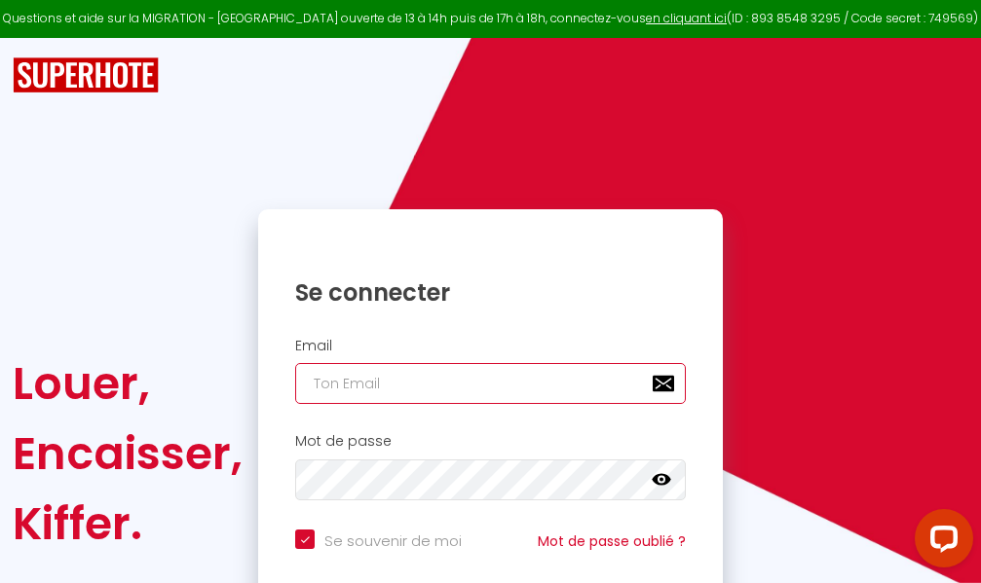
click at [503, 383] on input "email" at bounding box center [490, 383] width 391 height 41
type input "m"
checkbox input "true"
type input "ma"
checkbox input "true"
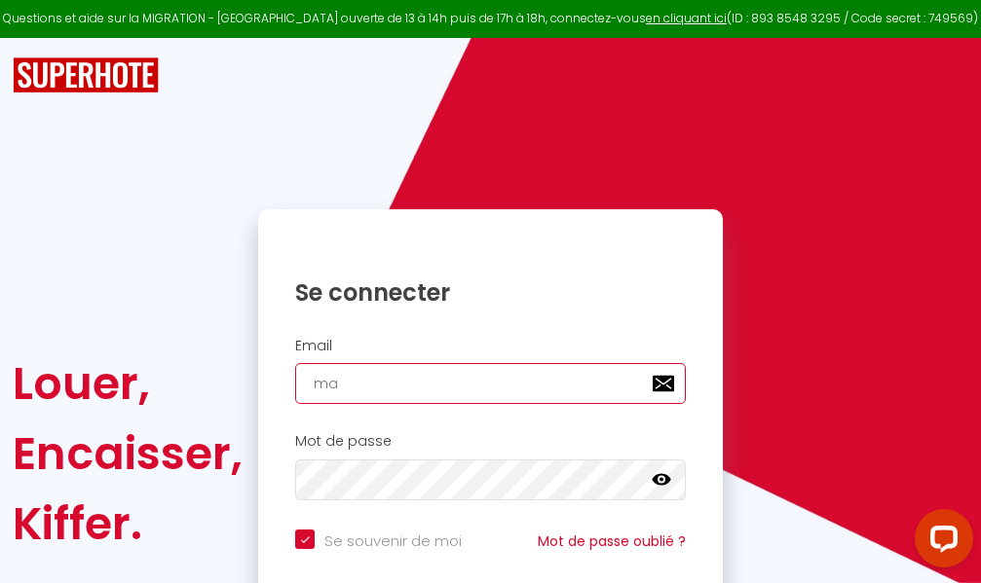
type input "mar"
checkbox input "true"
type input "marc"
checkbox input "true"
type input "marcd"
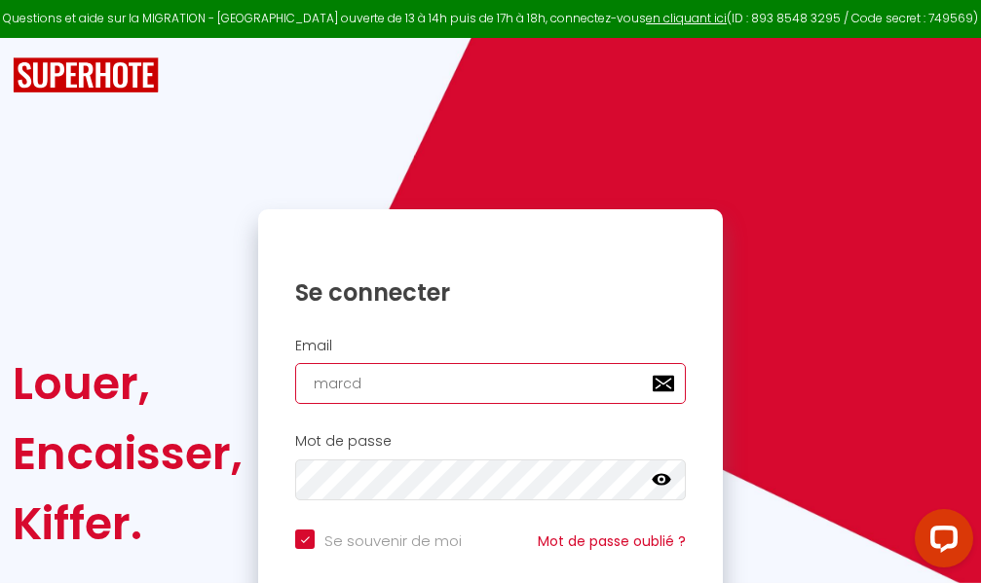
checkbox input "true"
type input "marcdp"
checkbox input "true"
type input "marcdpo"
checkbox input "true"
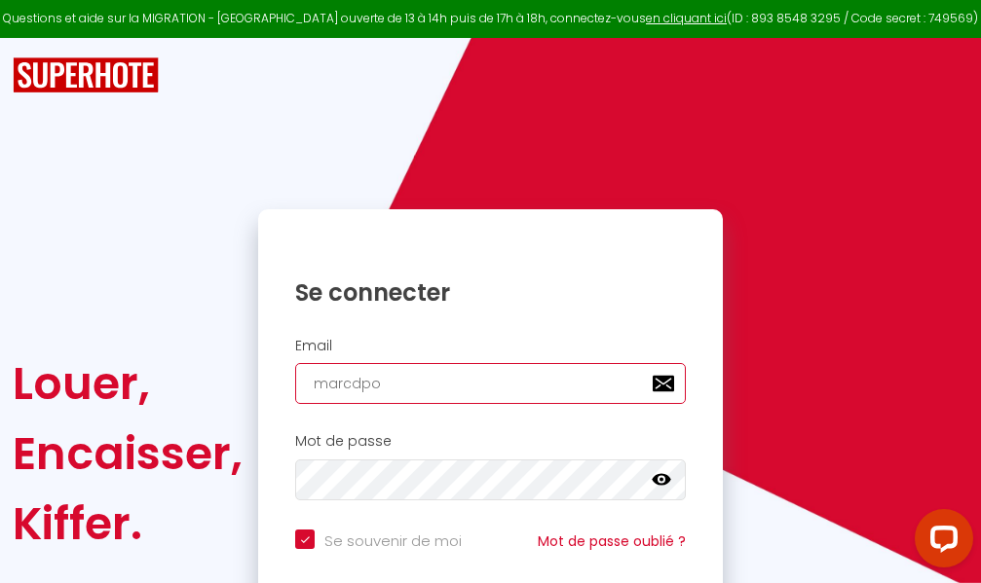
type input "marcdpoz"
checkbox input "true"
type input "marcdpoz."
checkbox input "true"
type input "marcdpoz.l"
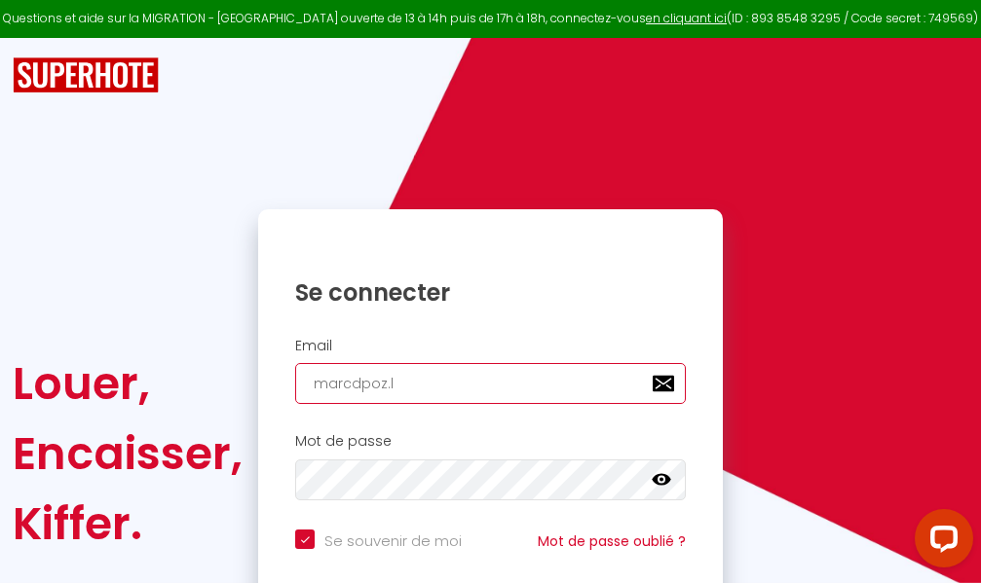
checkbox input "true"
type input "marcdpoz.lo"
checkbox input "true"
type input "marcdpoz.loc"
checkbox input "true"
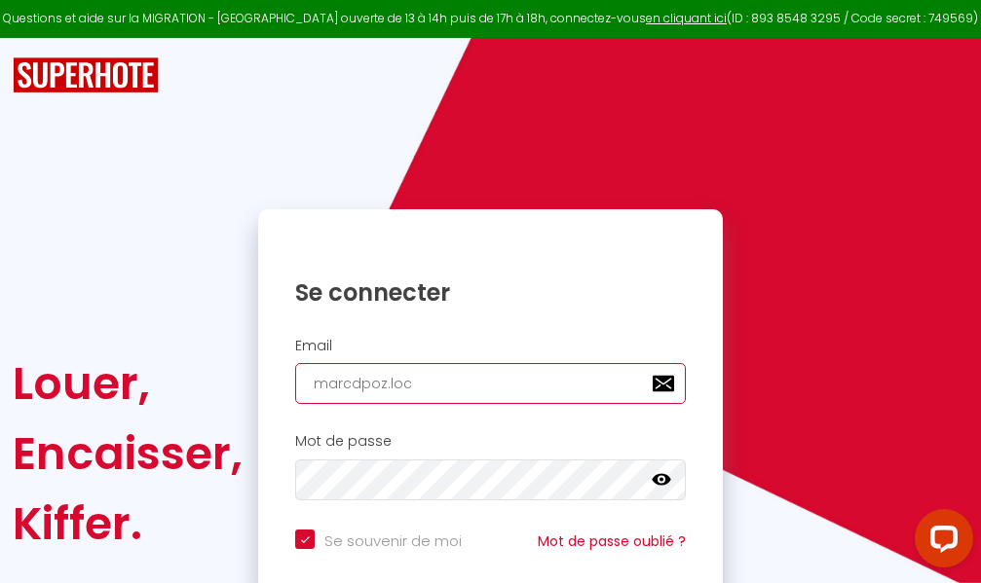
type input "marcdpoz.loca"
checkbox input "true"
type input "marcdpoz.locat"
checkbox input "true"
type input "marcdpoz.locati"
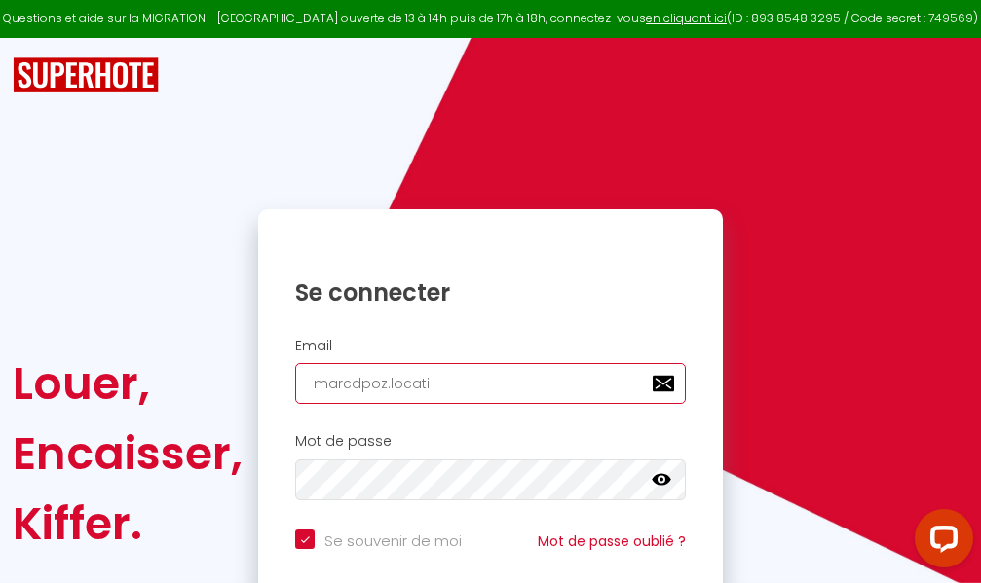
checkbox input "true"
type input "marcdpoz.locatio"
checkbox input "true"
type input "marcdpoz.location"
checkbox input "true"
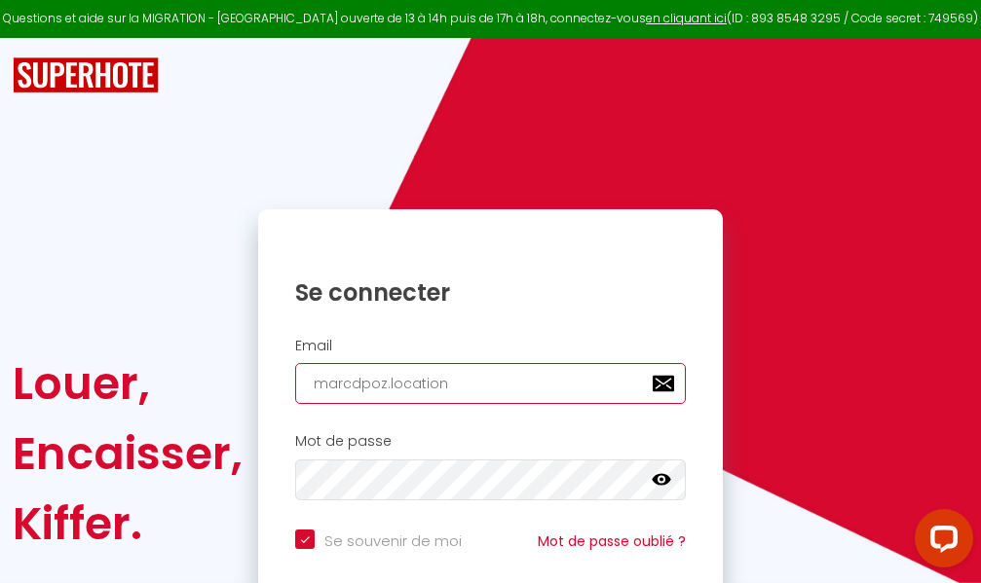
type input "marcdpoz.location@"
checkbox input "true"
type input "marcdpoz.location@g"
checkbox input "true"
type input "marcdpoz.location@gm"
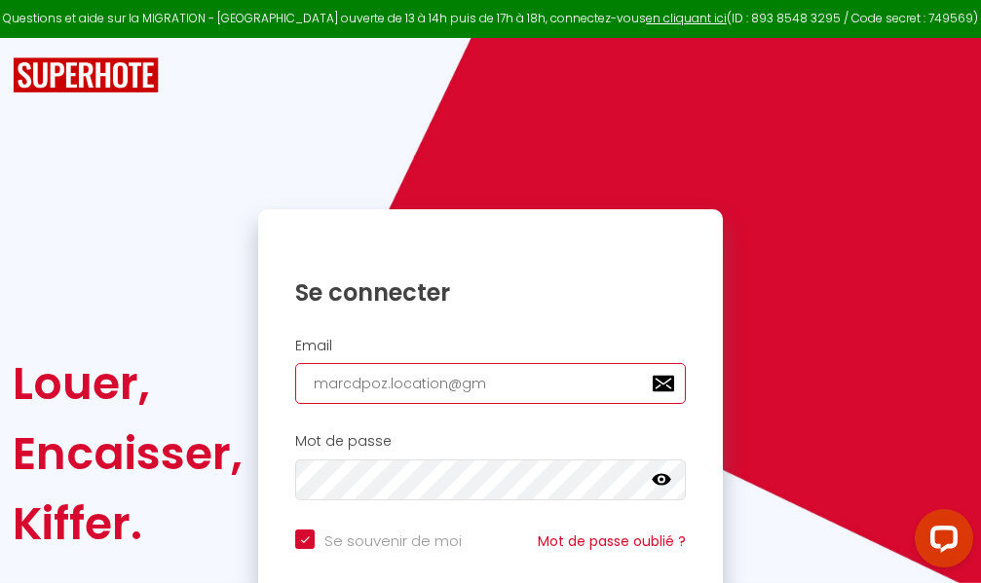
checkbox input "true"
type input "marcdpoz.location@gma"
checkbox input "true"
type input "marcdpoz.location@gmai"
checkbox input "true"
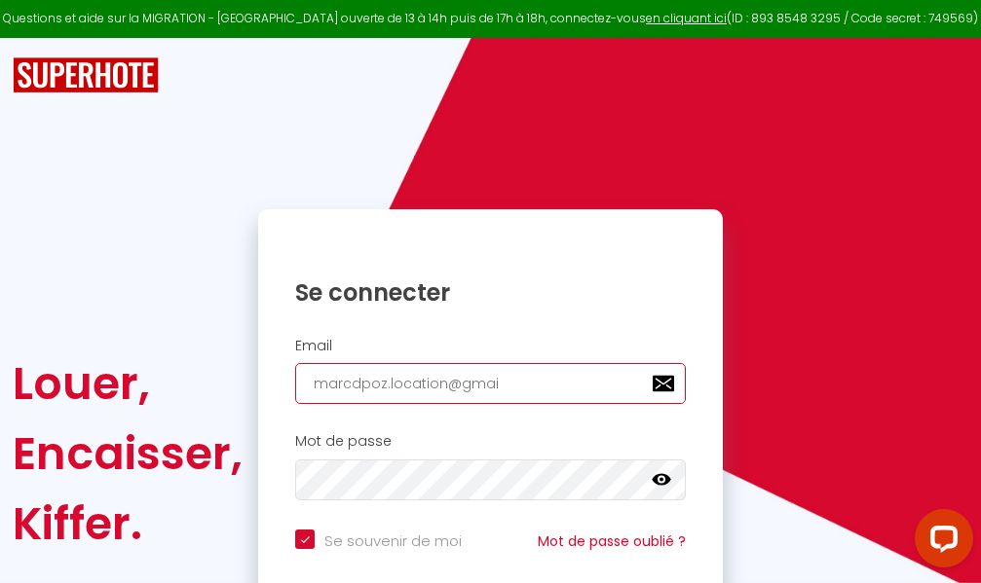
type input "[EMAIL_ADDRESS]"
checkbox input "true"
type input "[EMAIL_ADDRESS]."
checkbox input "true"
type input "marcdpoz.location@gmail.c"
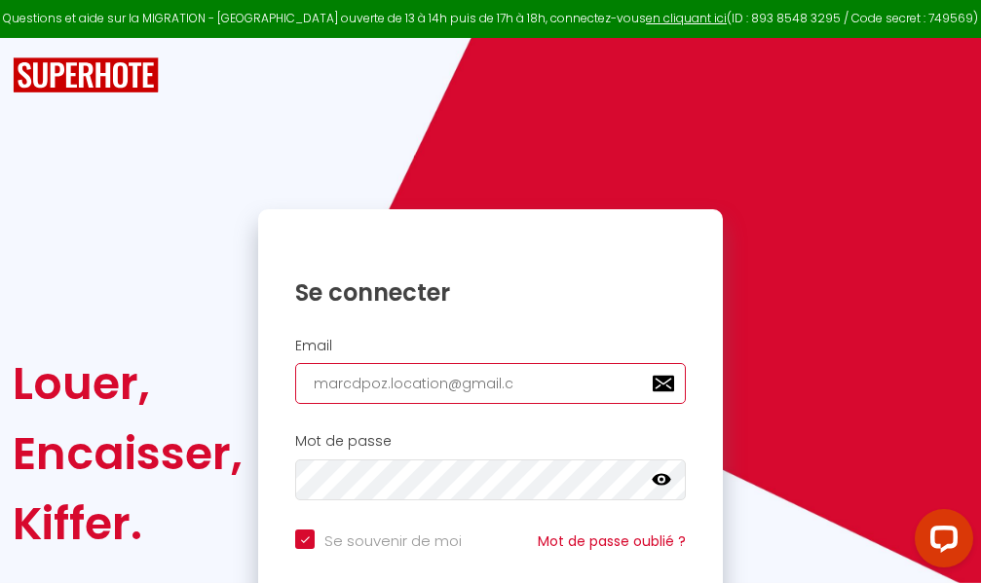
checkbox input "true"
type input "[EMAIL_ADDRESS][DOMAIN_NAME]"
checkbox input "true"
type input "[EMAIL_ADDRESS][DOMAIN_NAME]"
checkbox input "true"
